Goal: Task Accomplishment & Management: Manage account settings

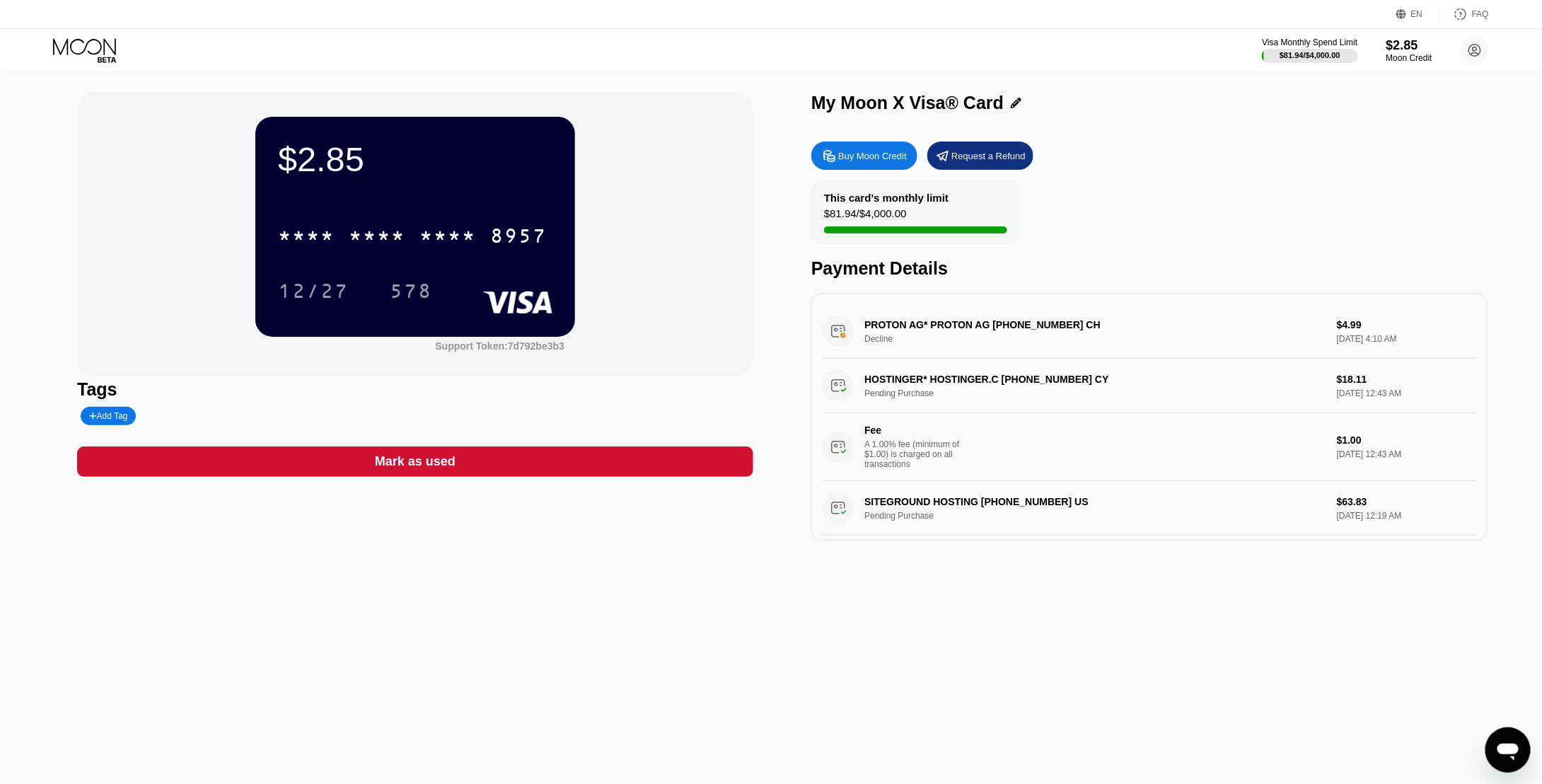
click at [654, 575] on div "$2.85 * * * * * * * * * * * * 8957 12/27 578 Support Token: 7d792be3b3 Tags Add…" at bounding box center [771, 427] width 1542 height 712
click at [106, 46] on icon at bounding box center [86, 50] width 66 height 25
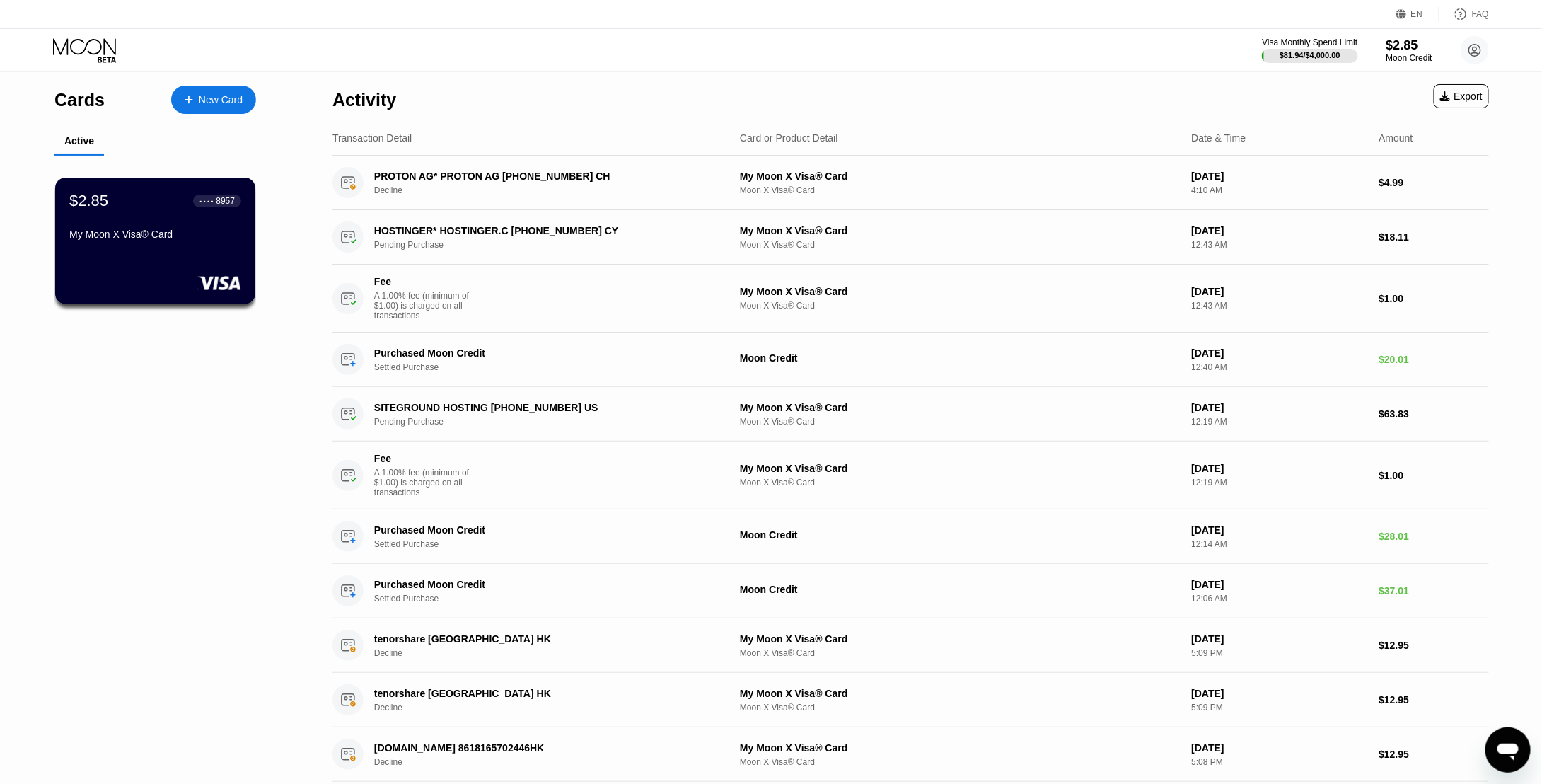
click at [87, 63] on div "Visa Monthly Spend Limit $81.94 / $4,000.00 $2.85 Moon Credit busy66245@gmail.c…" at bounding box center [771, 49] width 1542 height 43
click at [79, 44] on icon at bounding box center [86, 50] width 66 height 25
click at [125, 545] on div "Cards New Card Active $2.85 ● ● ● ● 8957 My Moon X Visa® Card" at bounding box center [155, 580] width 311 height 1018
